Goal: Transaction & Acquisition: Purchase product/service

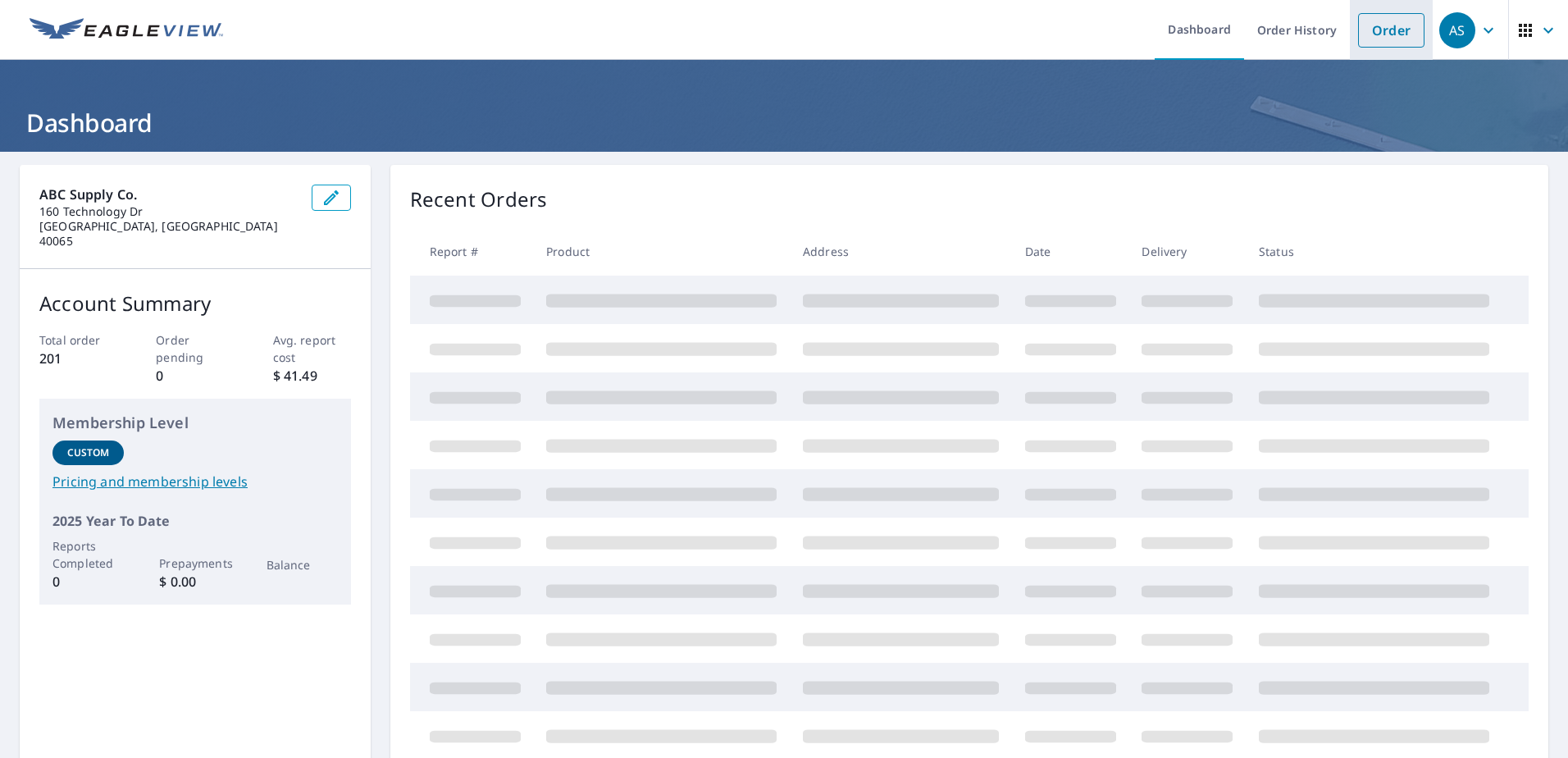
click at [1388, 26] on link "Order" at bounding box center [1391, 30] width 66 height 34
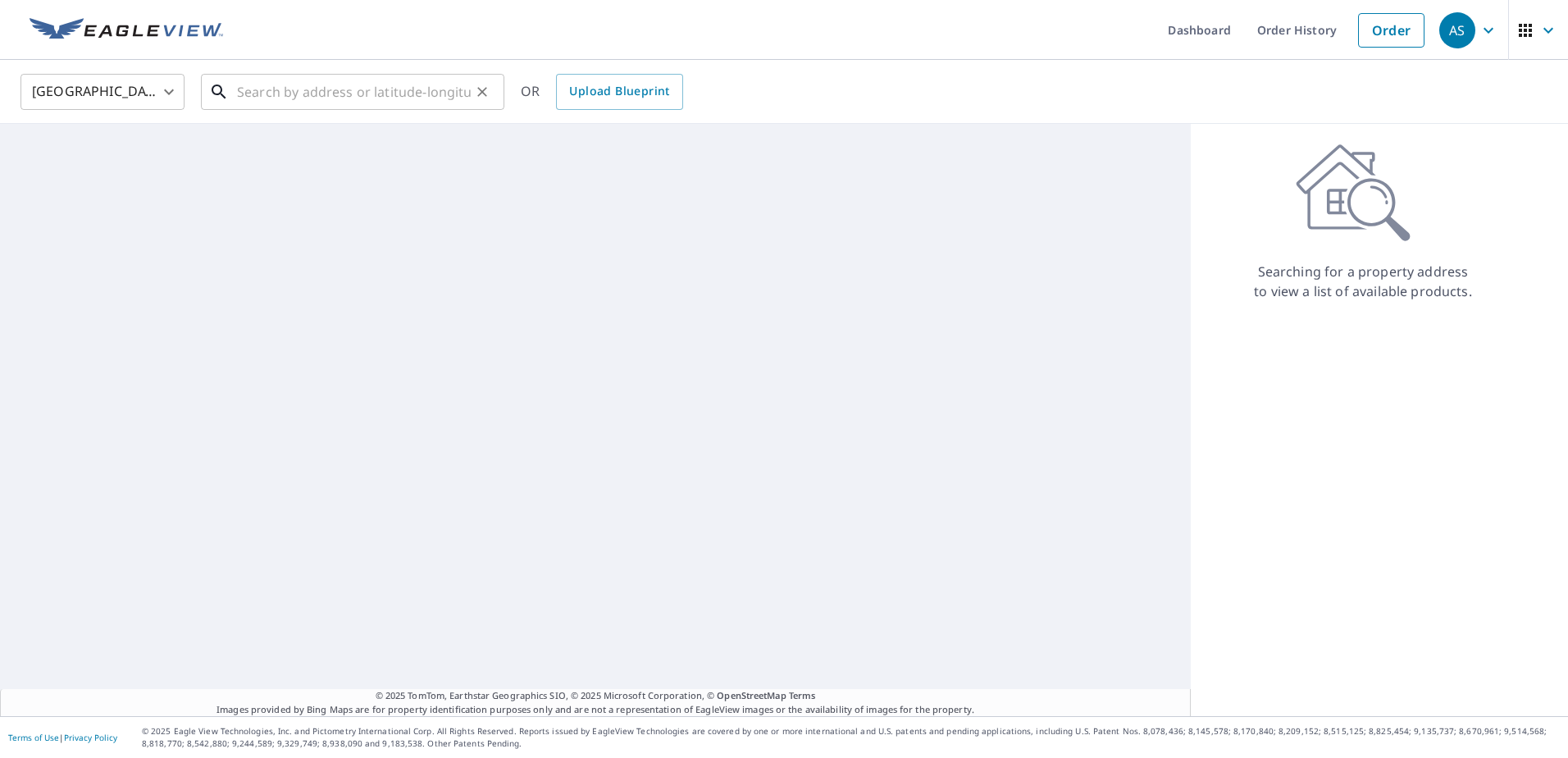
click at [381, 97] on input "text" at bounding box center [354, 91] width 234 height 46
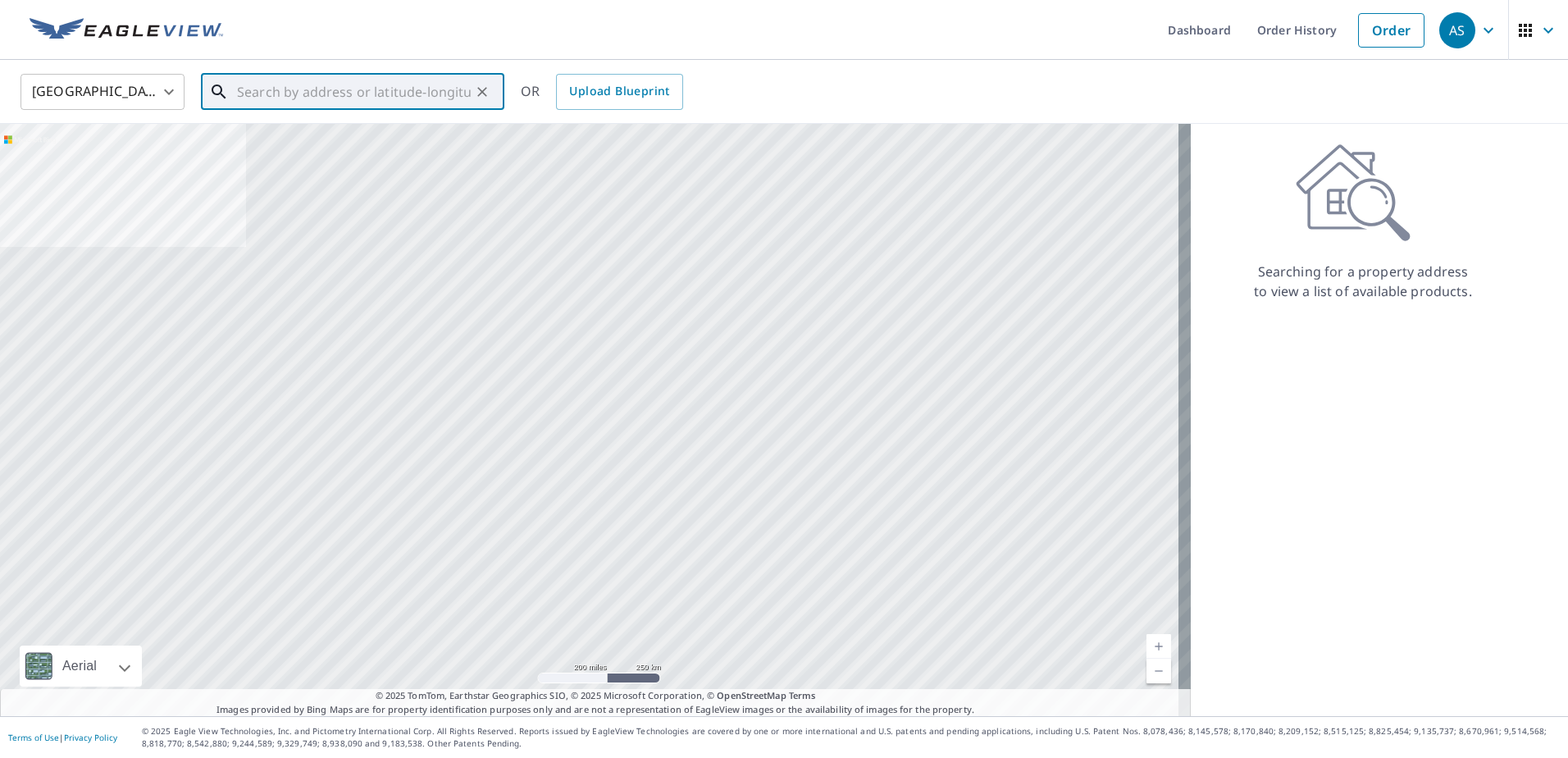
paste input "[STREET_ADDRESS]"
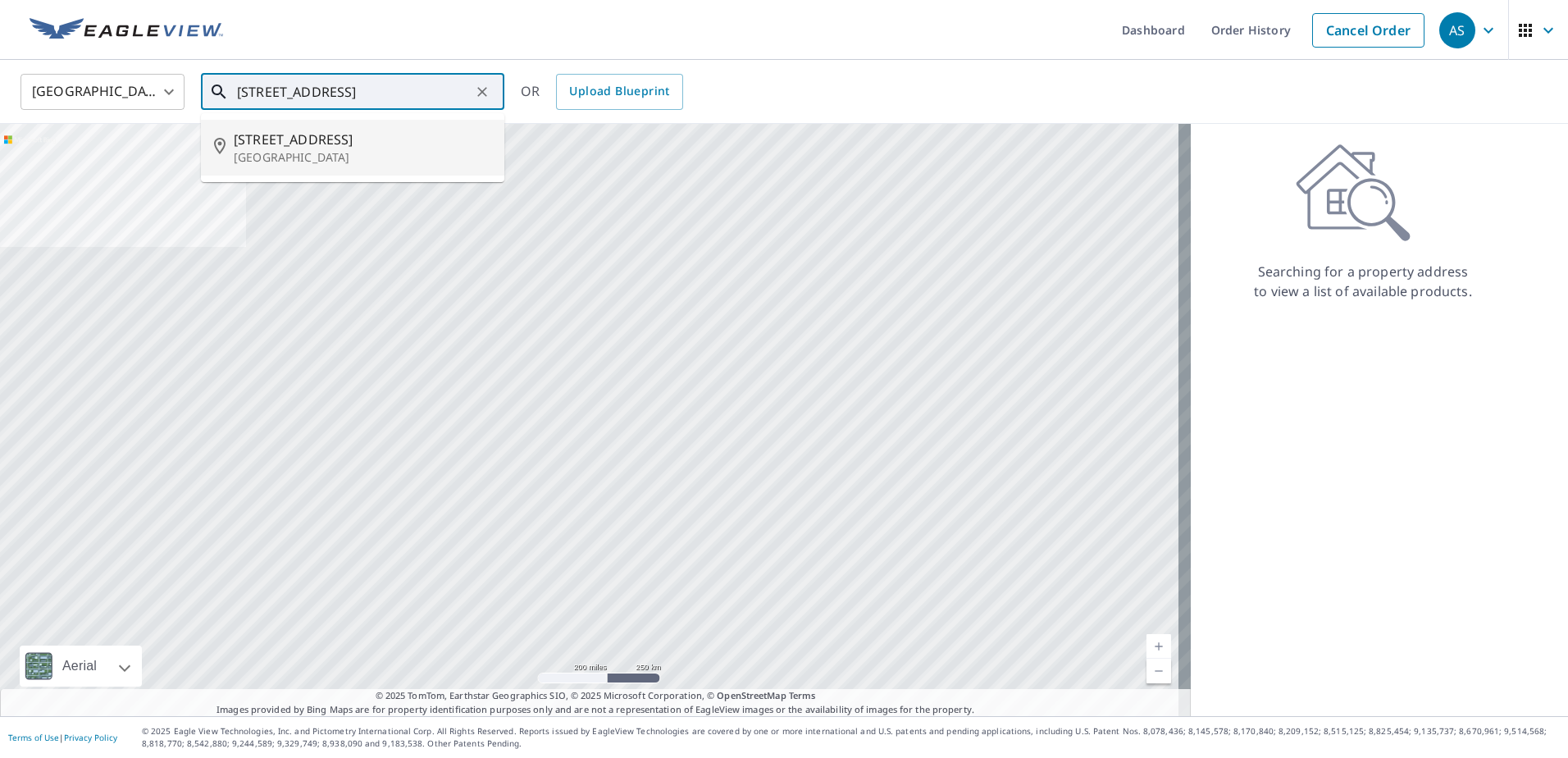
click at [382, 130] on span "[STREET_ADDRESS]" at bounding box center [363, 139] width 258 height 20
type input "[STREET_ADDRESS]"
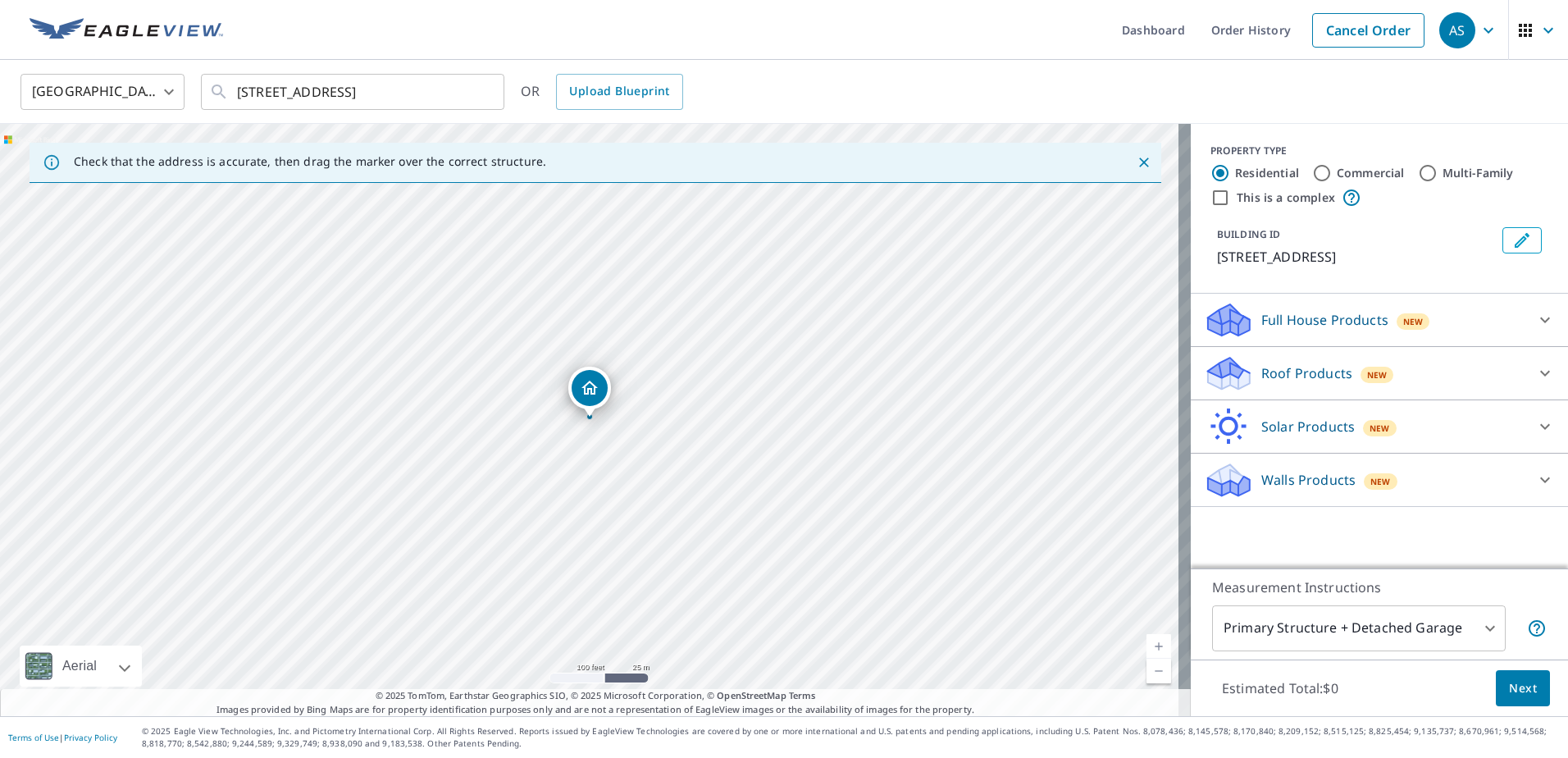
click at [1278, 357] on div "Roof Products New" at bounding box center [1364, 373] width 321 height 39
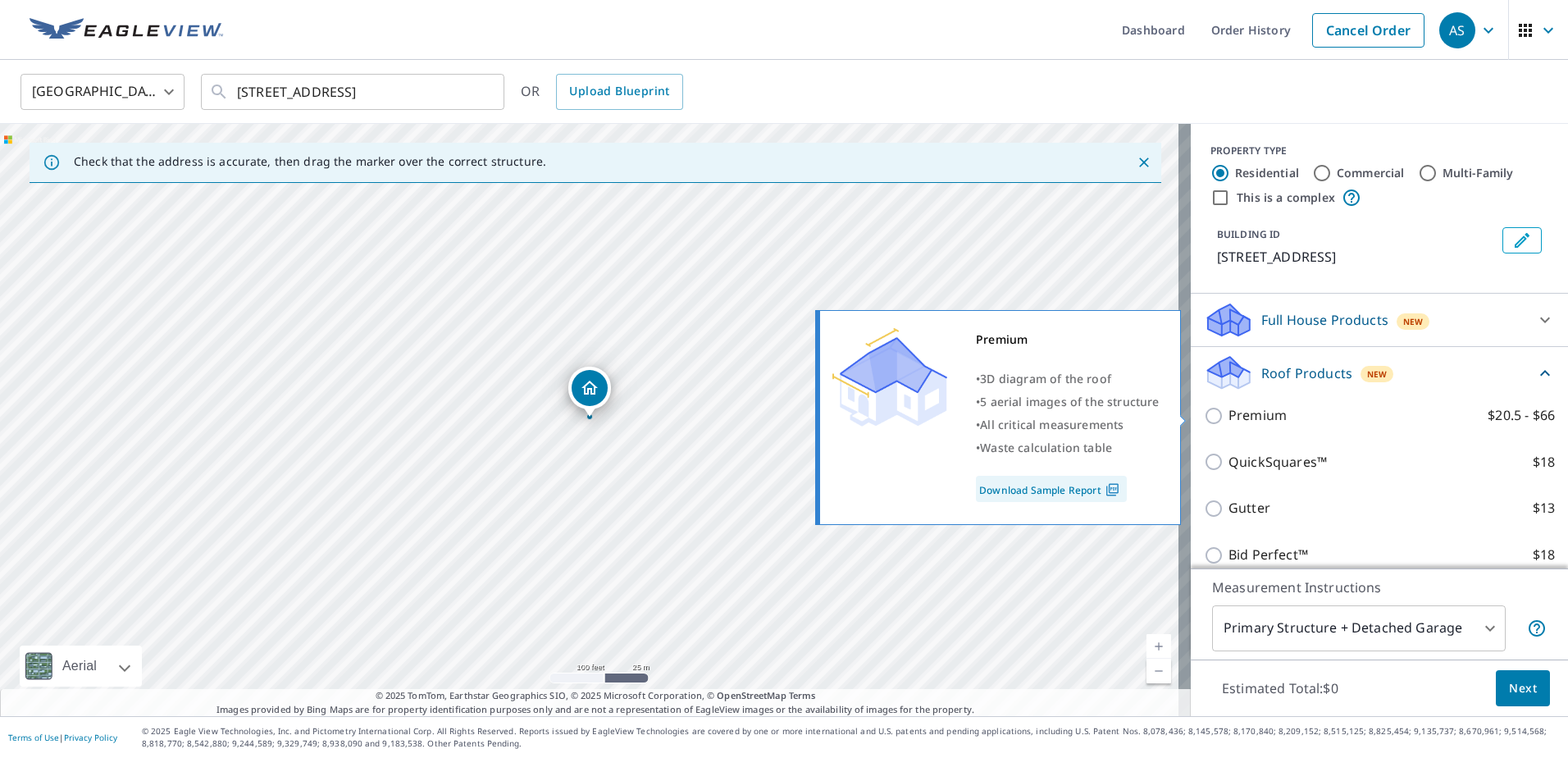
click at [1252, 408] on p "Premium" at bounding box center [1258, 415] width 58 height 21
click at [1229, 408] on input "Premium $20.5 - $66" at bounding box center [1216, 415] width 25 height 20
checkbox input "true"
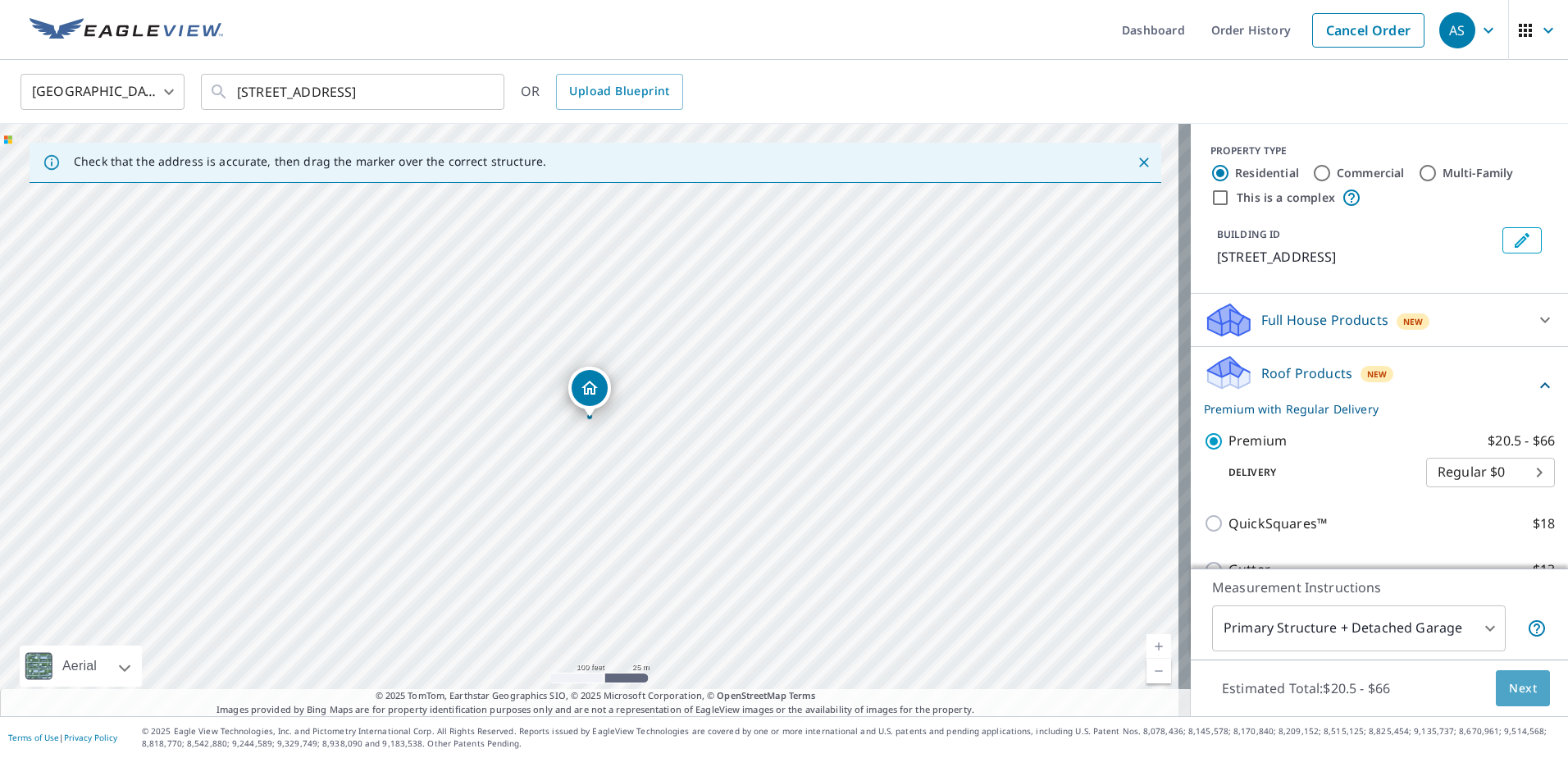
click at [1507, 698] on button "Next" at bounding box center [1522, 688] width 54 height 37
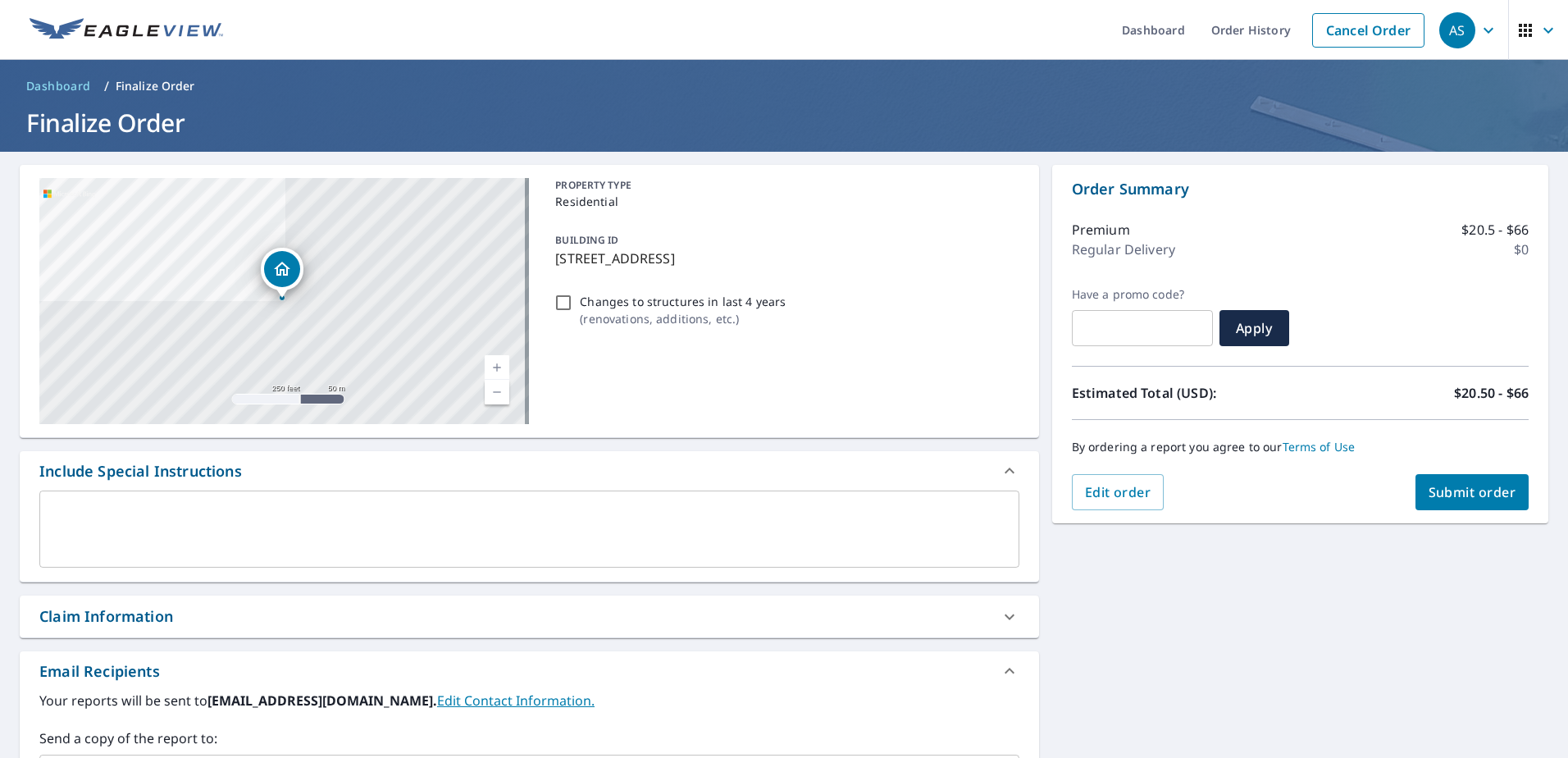
scroll to position [164, 0]
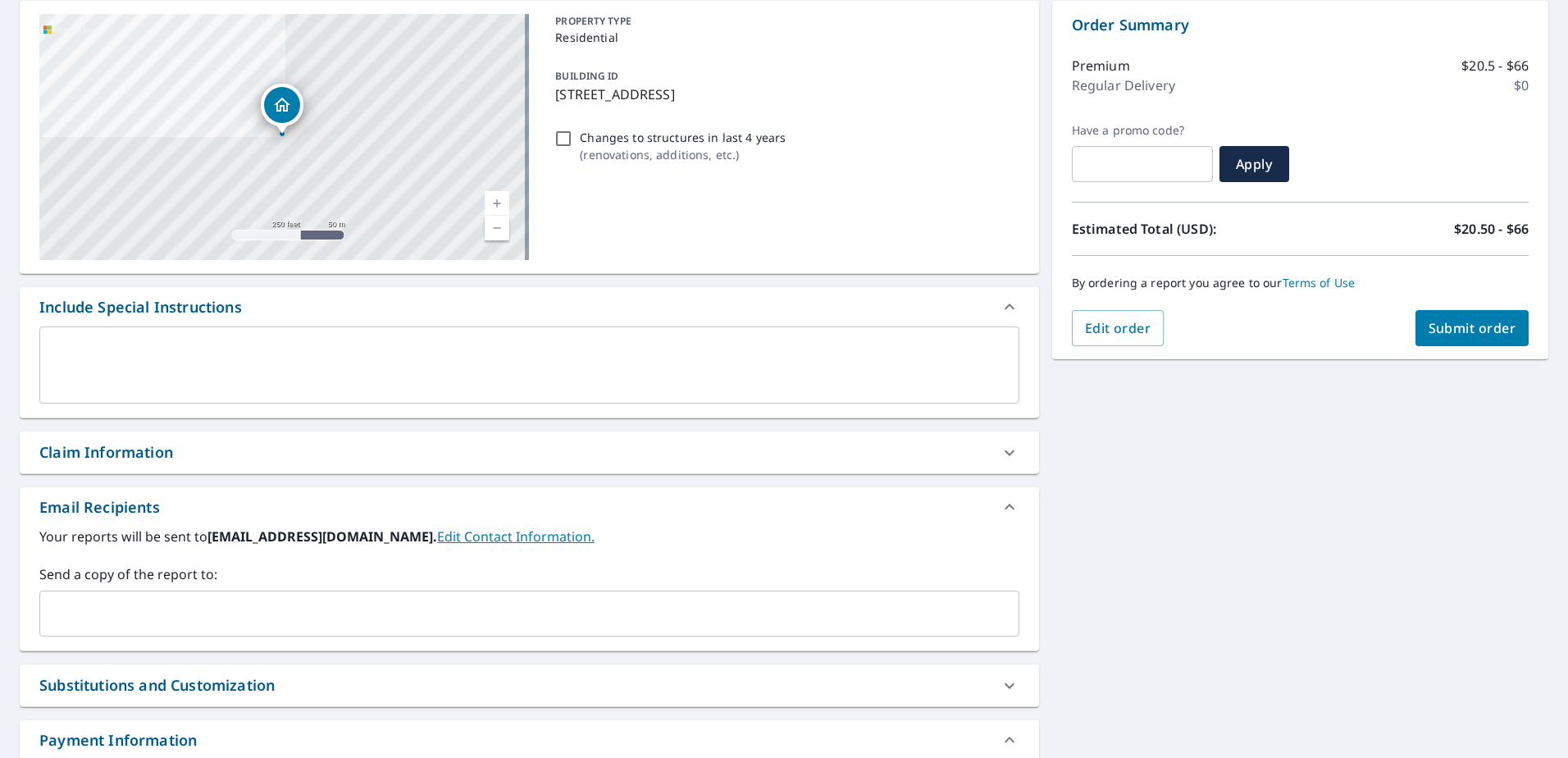
click at [196, 608] on input "text" at bounding box center [516, 614] width 941 height 31
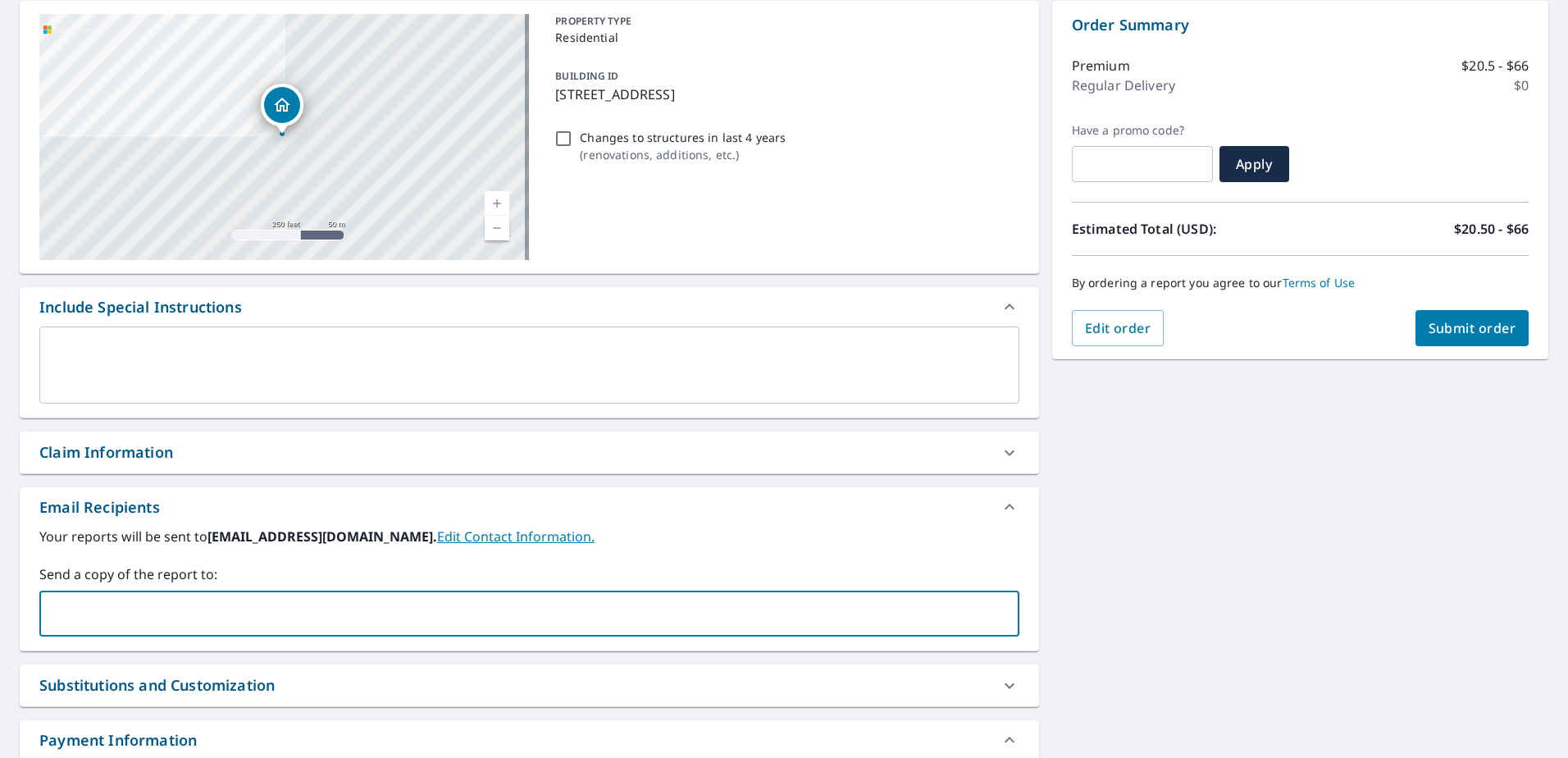
paste input "[PERSON_NAME] <[EMAIL_ADDRESS][DOMAIN_NAME]>"
drag, startPoint x: 143, startPoint y: 616, endPoint x: 0, endPoint y: 634, distance: 144.1
click at [0, 634] on html "AS AS Dashboard Order History Cancel Order AS Dashboard / Finalize Order Finali…" at bounding box center [784, 379] width 1568 height 758
type input "[EMAIL_ADDRESS][DOMAIN_NAME]"
click at [241, 614] on input "[EMAIL_ADDRESS][DOMAIN_NAME]" at bounding box center [516, 614] width 941 height 31
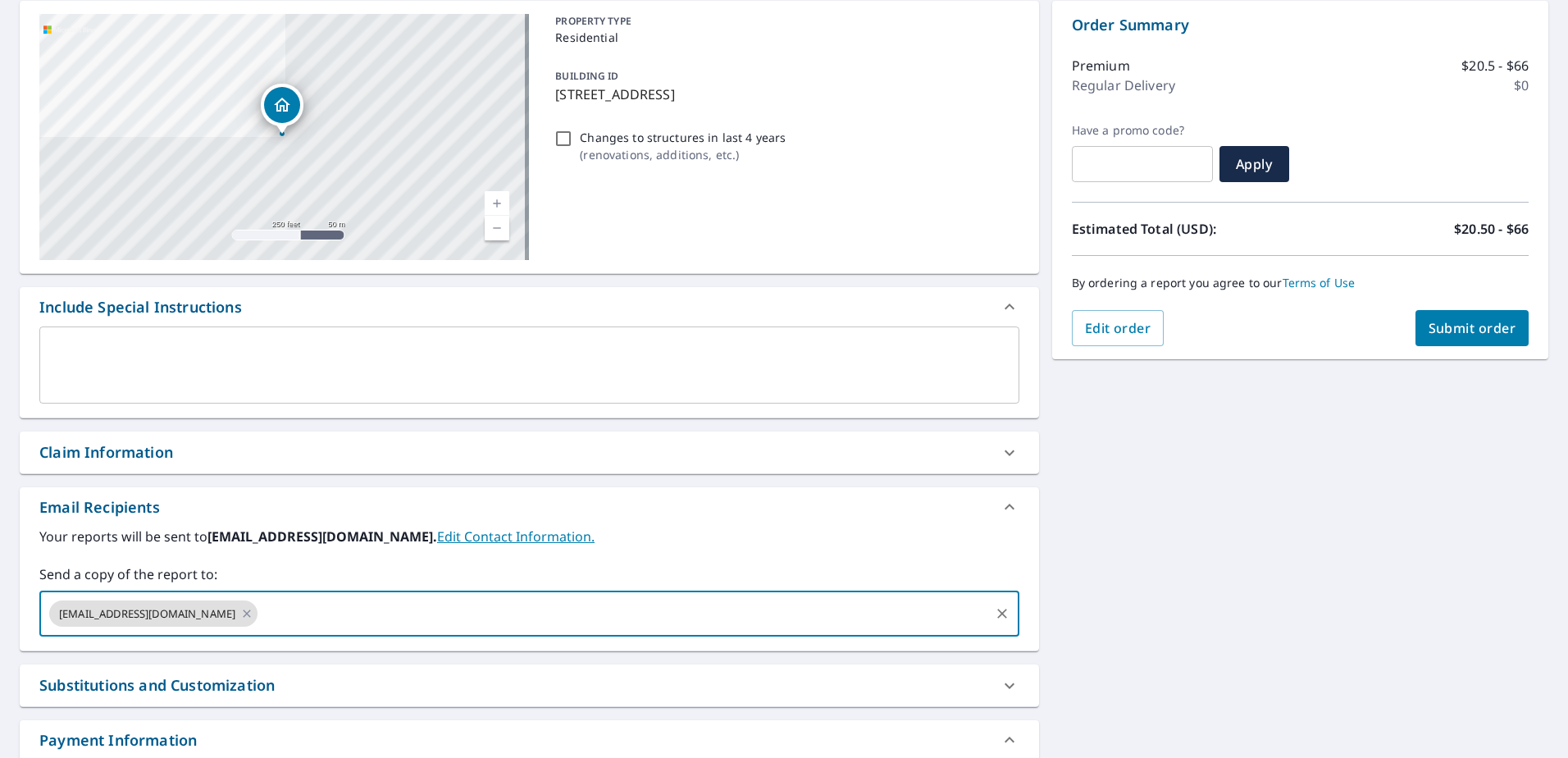
click at [1486, 337] on button "Submit order" at bounding box center [1472, 328] width 114 height 36
